Goal: Information Seeking & Learning: Learn about a topic

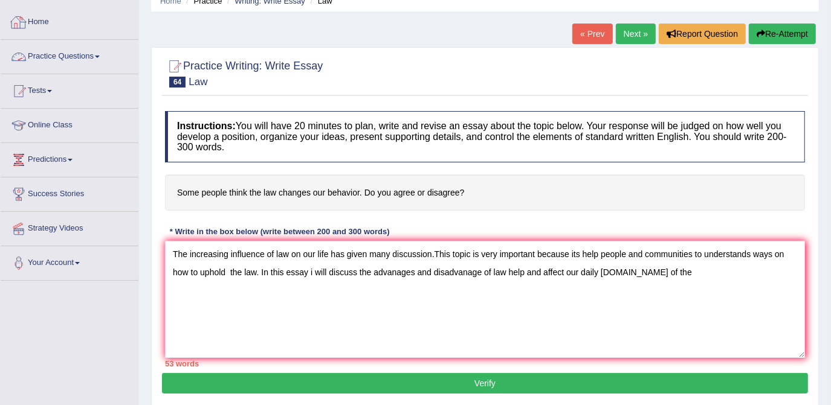
scroll to position [54, 0]
click at [71, 123] on link "Online Class" at bounding box center [70, 124] width 138 height 30
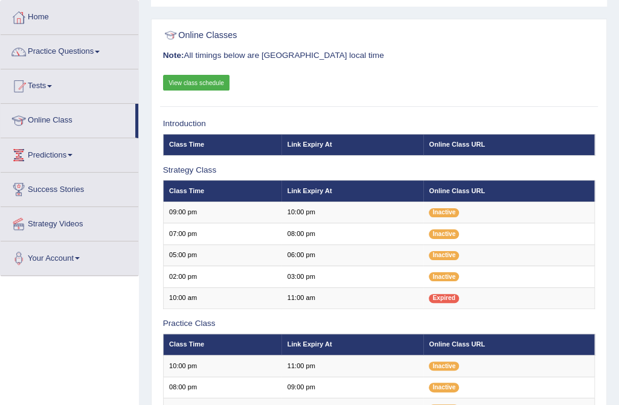
scroll to position [43, 0]
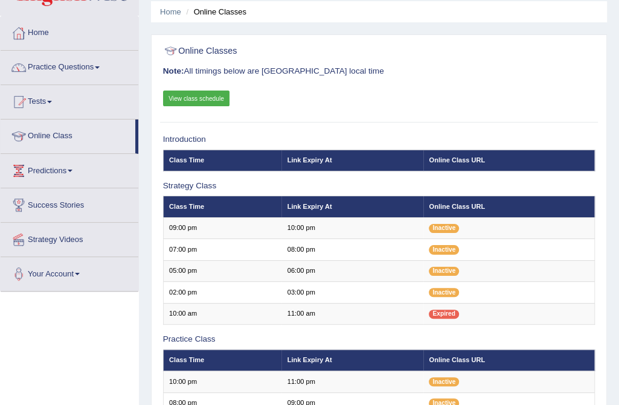
click at [204, 98] on link "View class schedule" at bounding box center [196, 99] width 67 height 16
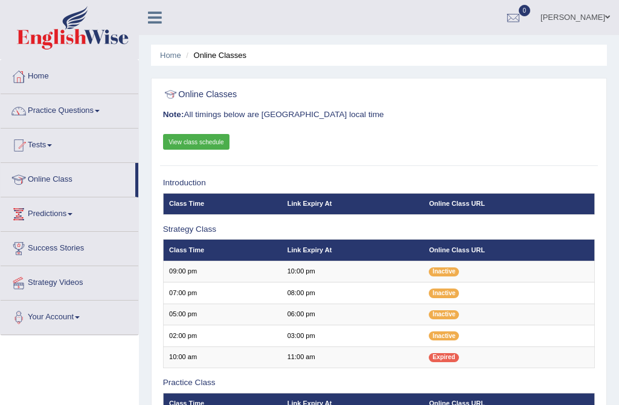
scroll to position [274, 0]
click at [101, 109] on link "Practice Questions" at bounding box center [70, 109] width 138 height 30
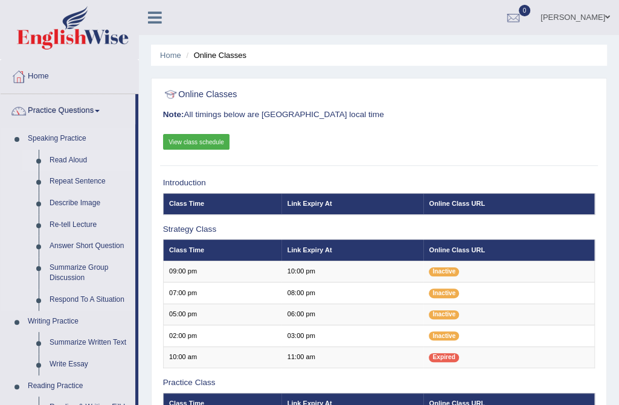
click at [82, 162] on link "Read Aloud" at bounding box center [89, 161] width 91 height 22
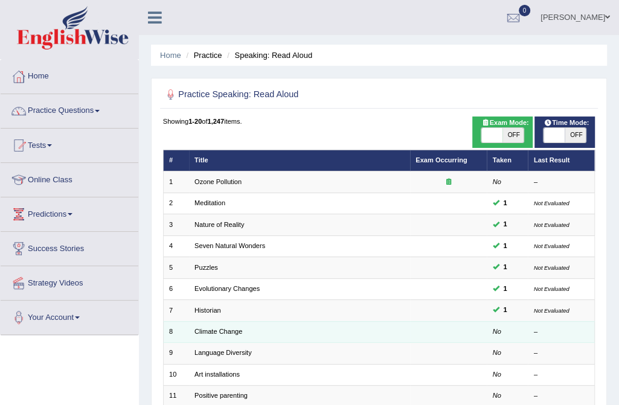
click at [216, 334] on td "Climate Change" at bounding box center [299, 331] width 221 height 21
click at [216, 329] on link "Climate Change" at bounding box center [219, 331] width 48 height 7
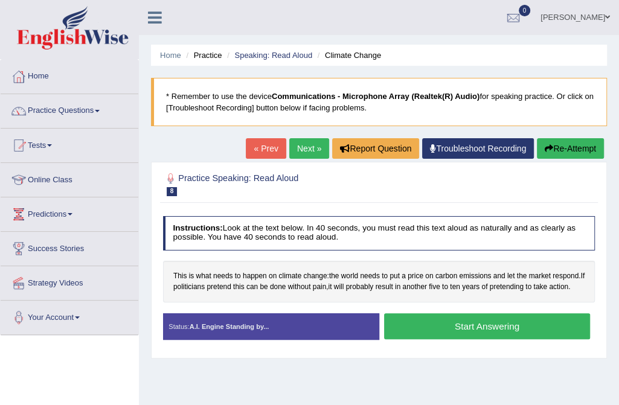
click at [509, 324] on button "Start Answering" at bounding box center [487, 327] width 206 height 26
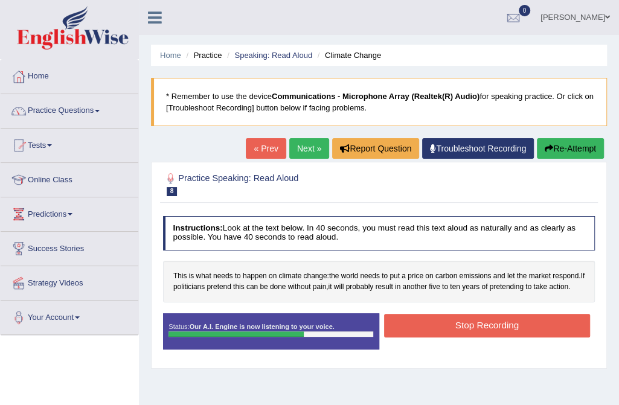
click at [509, 324] on button "Stop Recording" at bounding box center [487, 326] width 206 height 24
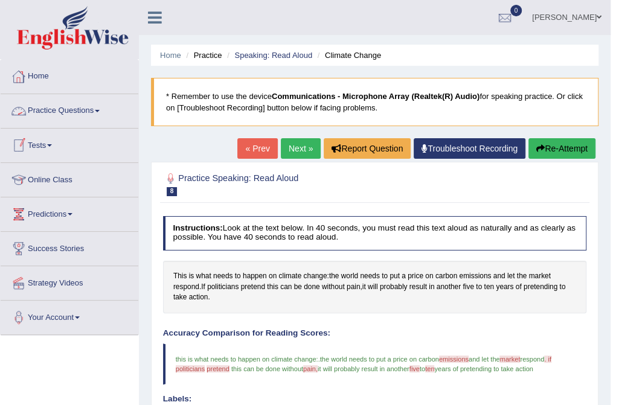
click at [103, 111] on link "Practice Questions" at bounding box center [70, 109] width 138 height 30
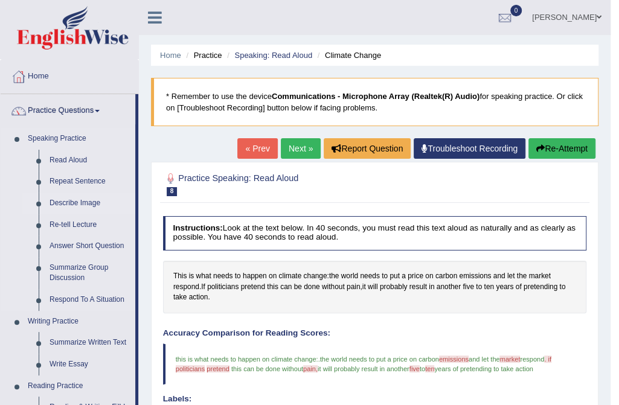
scroll to position [219, 0]
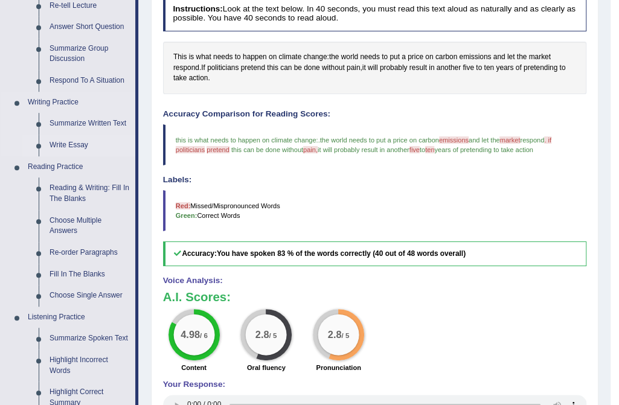
click at [77, 145] on link "Write Essay" at bounding box center [89, 146] width 91 height 22
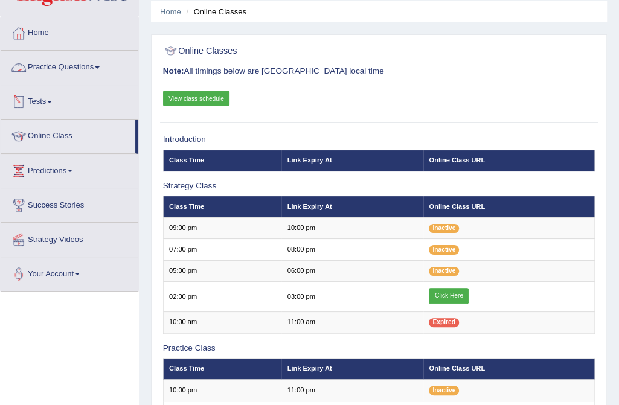
click at [100, 66] on span at bounding box center [97, 67] width 5 height 2
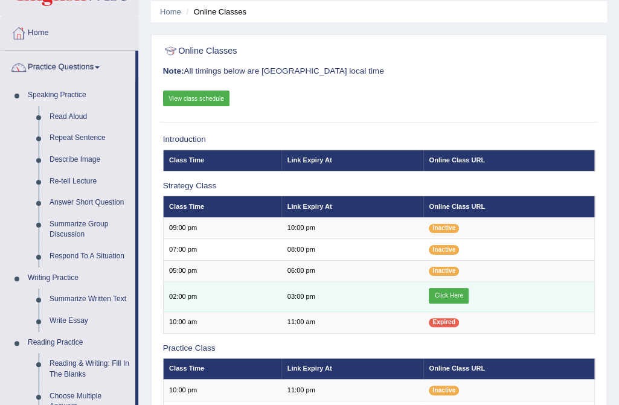
click at [450, 297] on link "Click Here" at bounding box center [449, 296] width 40 height 16
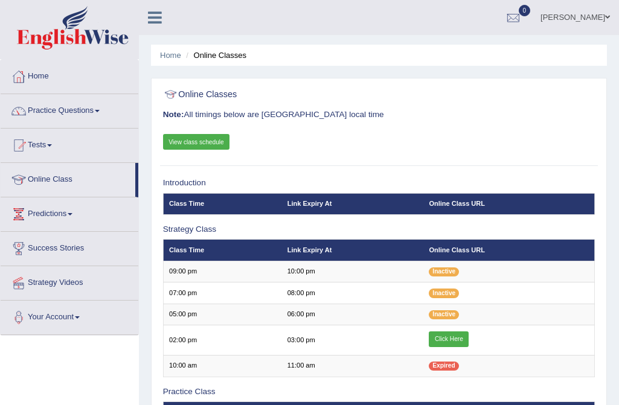
scroll to position [43, 0]
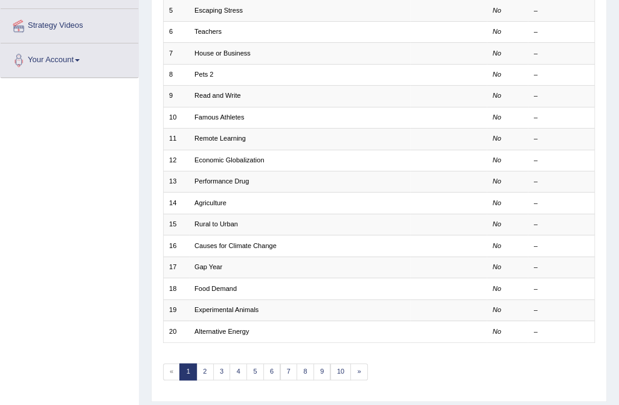
scroll to position [288, 0]
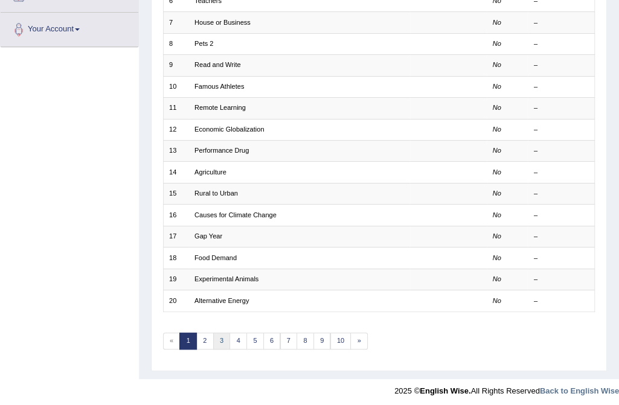
click at [213, 336] on link "3" at bounding box center [222, 341] width 18 height 17
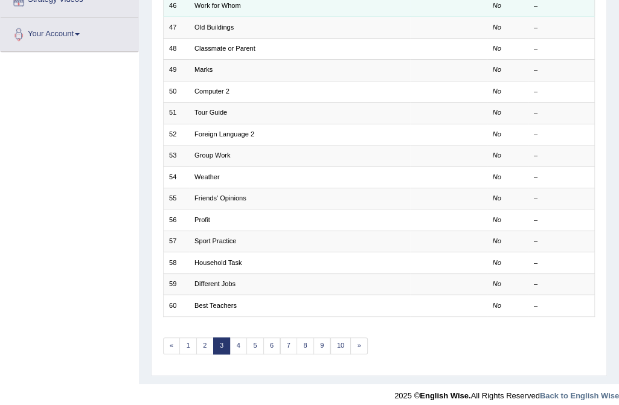
scroll to position [288, 0]
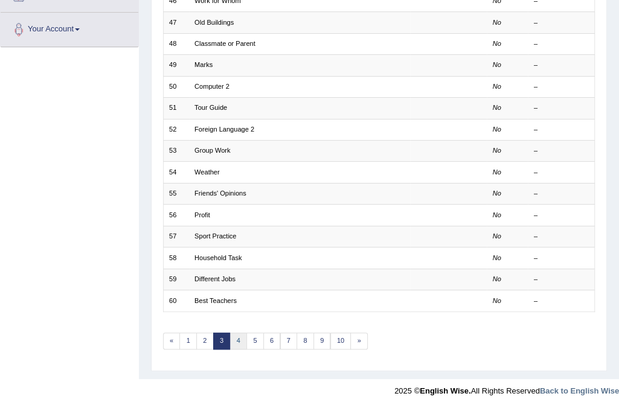
click at [237, 336] on link "4" at bounding box center [239, 341] width 18 height 17
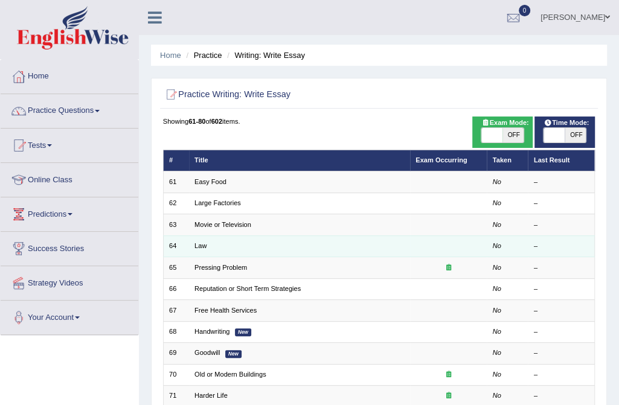
click at [211, 246] on td "Law" at bounding box center [299, 246] width 221 height 21
click at [199, 245] on link "Law" at bounding box center [201, 245] width 12 height 7
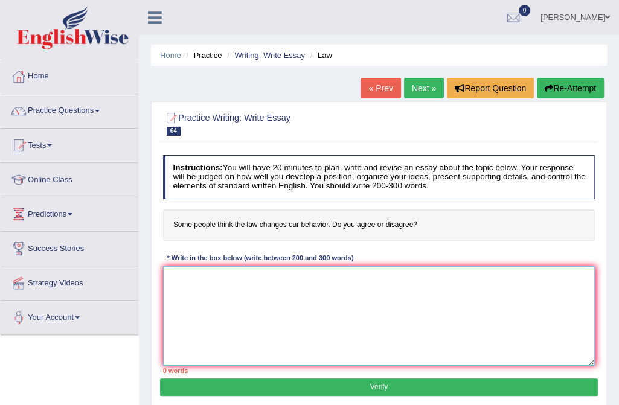
click at [198, 284] on textarea at bounding box center [379, 316] width 433 height 100
type textarea "The increasing influence of law on our lives has impact man discussion."
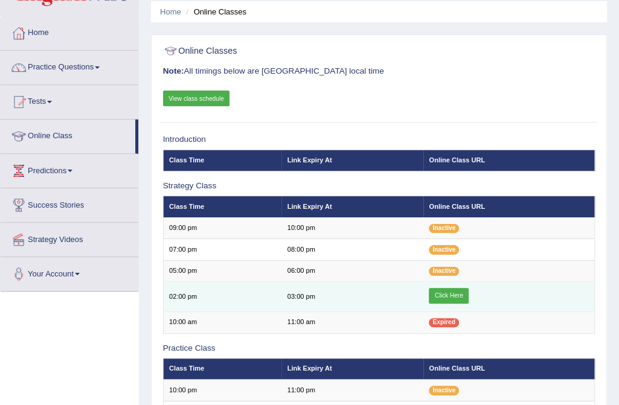
click at [447, 291] on link "Click Here" at bounding box center [449, 296] width 40 height 16
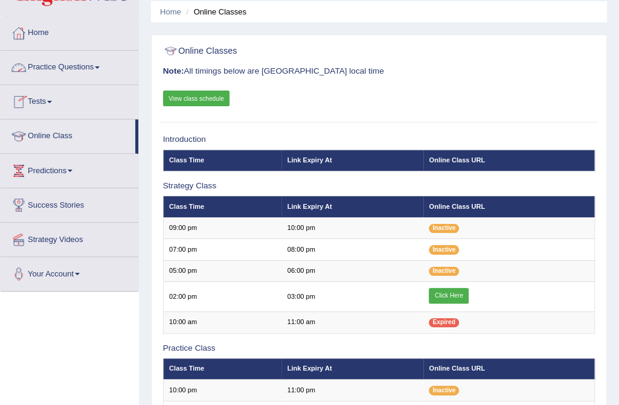
click at [100, 62] on link "Practice Questions" at bounding box center [70, 66] width 138 height 30
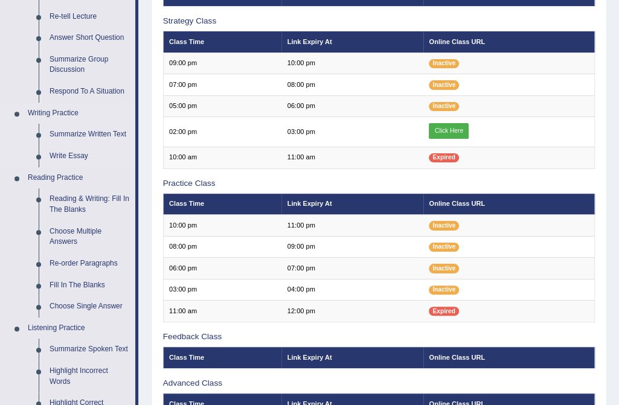
scroll to position [263, 0]
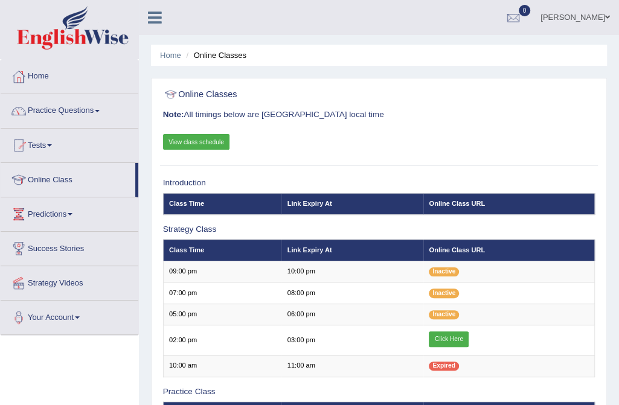
click at [101, 108] on link "Practice Questions" at bounding box center [70, 109] width 138 height 30
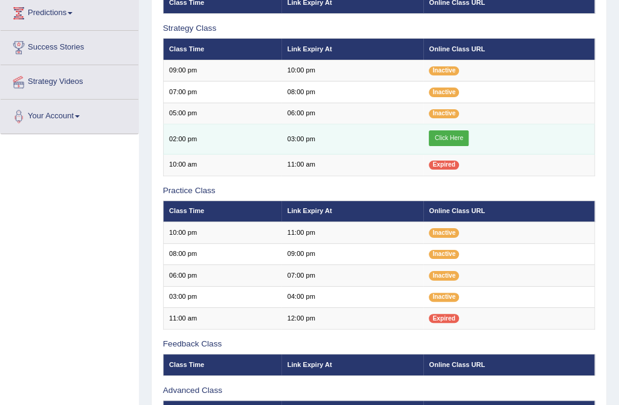
scroll to position [219, 0]
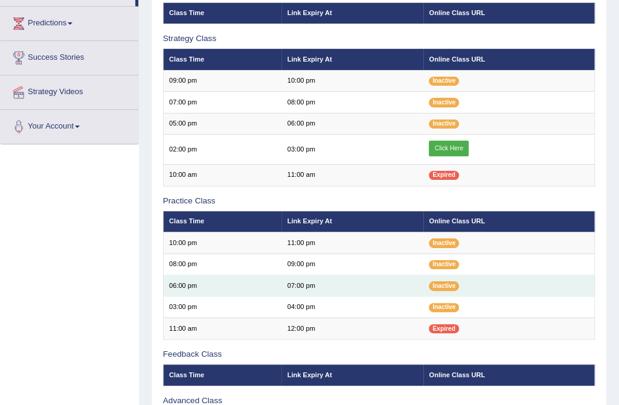
scroll to position [164, 0]
